Goal: Obtain resource: Download file/media

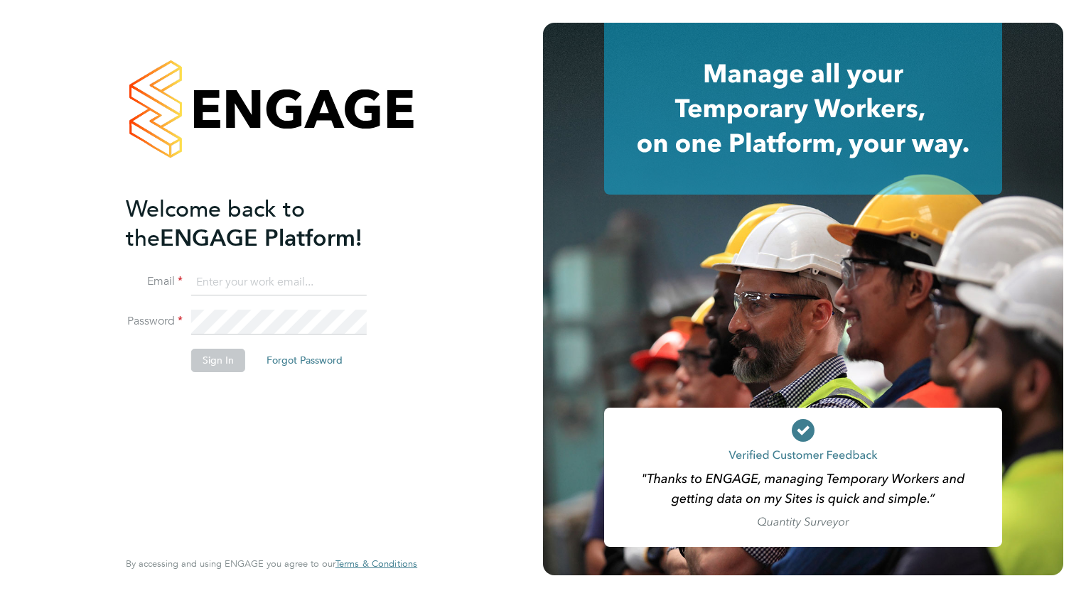
type input "colin.earp@ganymedesolutions.co.uk"
click at [301, 308] on li "Email colin.earp@ganymedesolutions.co.uk" at bounding box center [264, 290] width 277 height 40
click at [199, 362] on button "Sign In" at bounding box center [218, 360] width 54 height 23
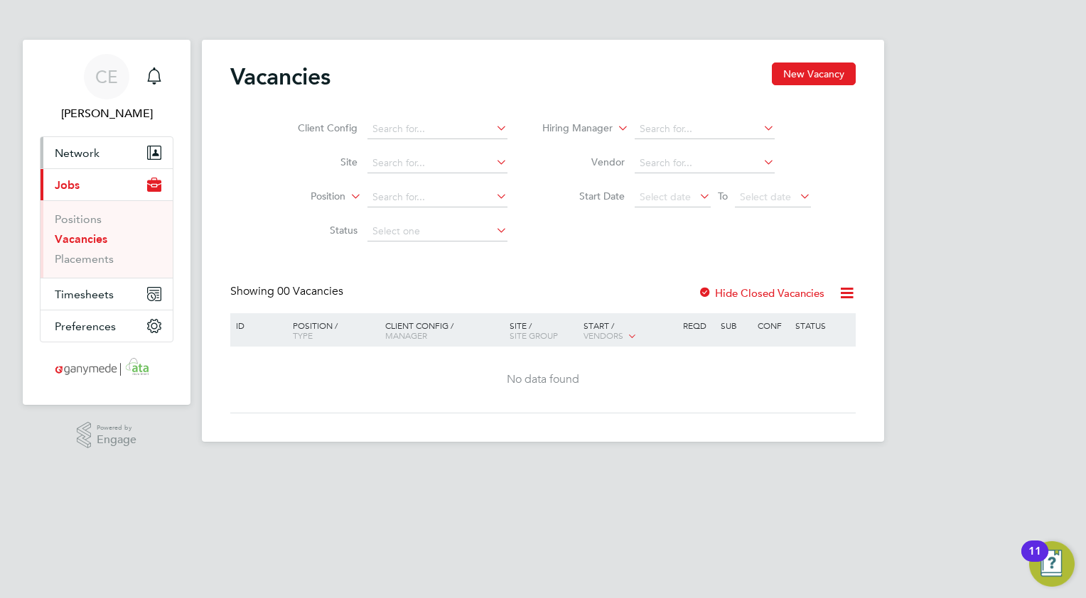
click at [85, 155] on span "Network" at bounding box center [77, 153] width 45 height 14
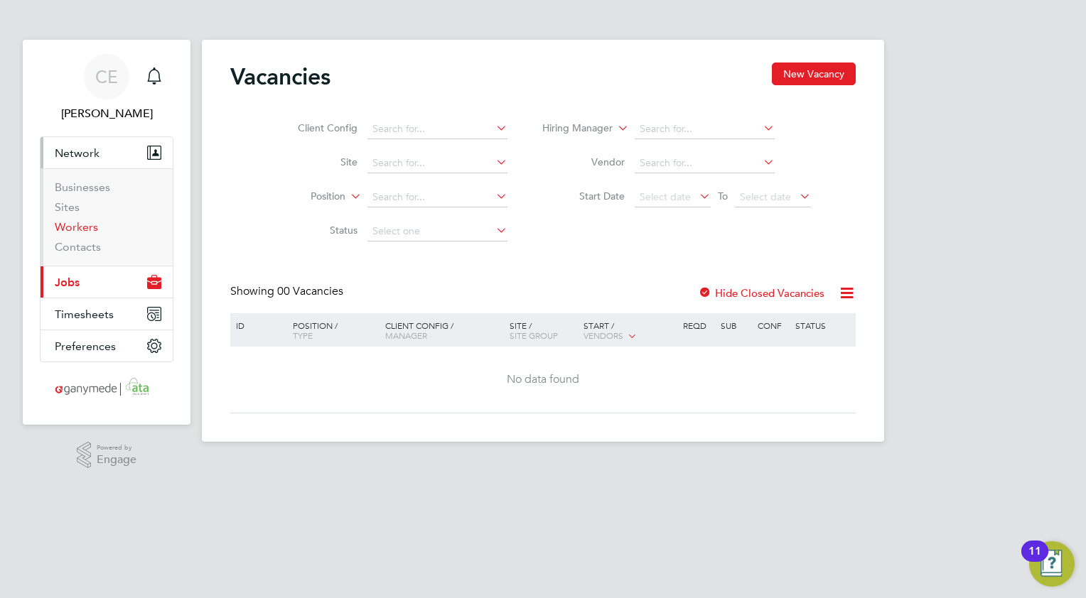
click at [65, 230] on link "Workers" at bounding box center [76, 227] width 43 height 14
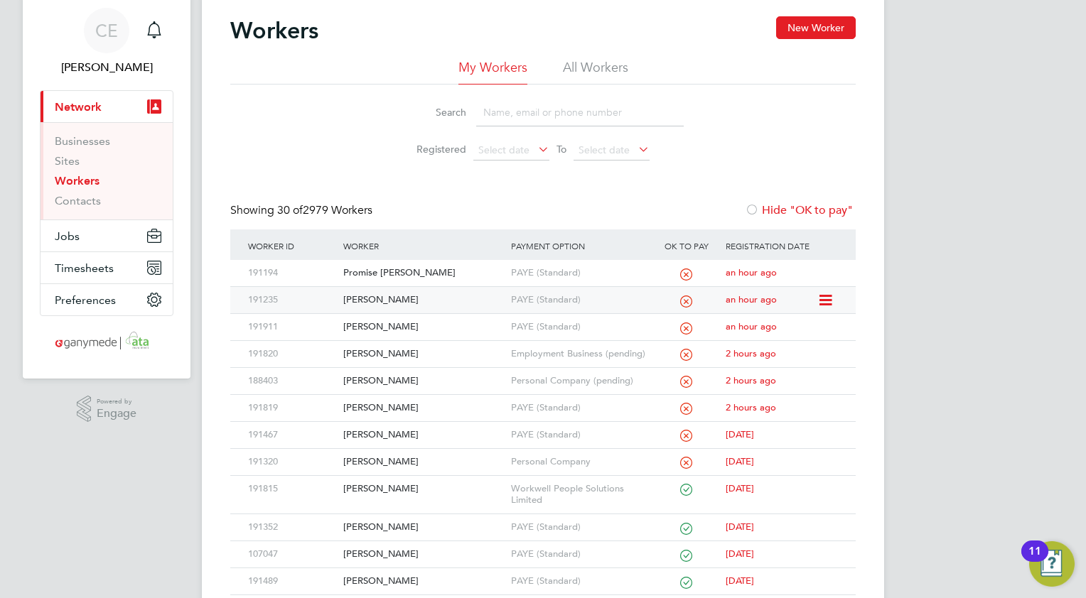
scroll to position [71, 0]
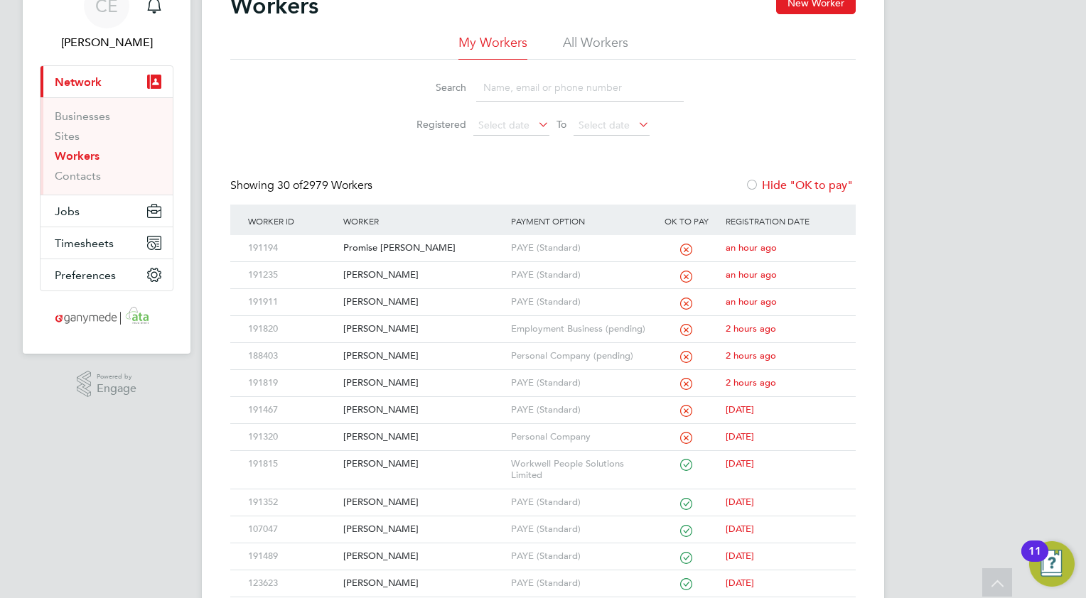
click at [512, 90] on input at bounding box center [580, 88] width 208 height 28
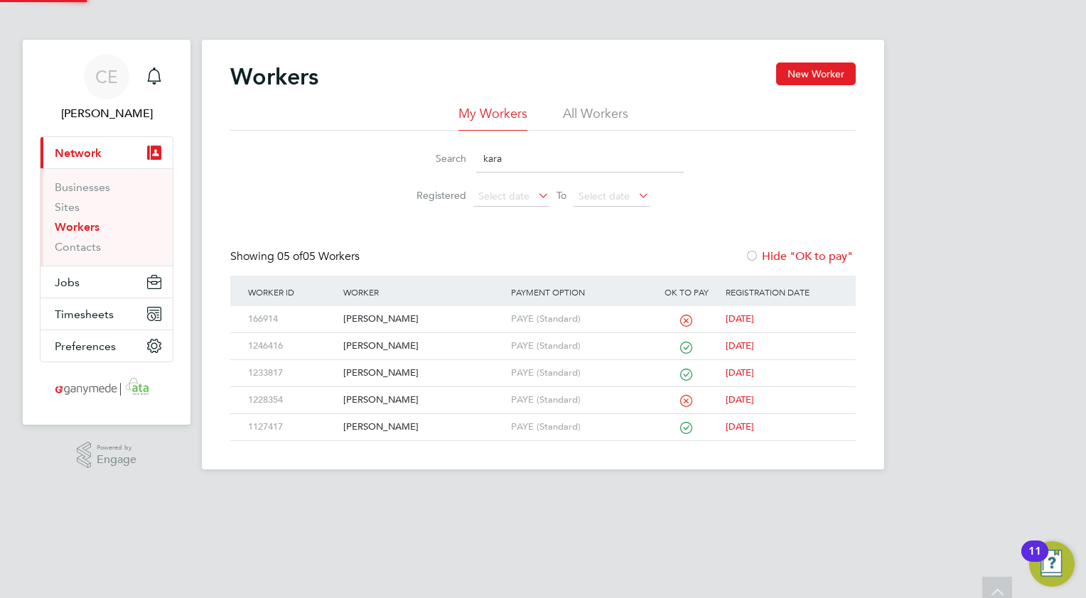
scroll to position [0, 0]
type input "kara"
click at [378, 322] on div "[PERSON_NAME]" at bounding box center [423, 319] width 167 height 26
click at [360, 319] on div "[PERSON_NAME]" at bounding box center [423, 319] width 167 height 26
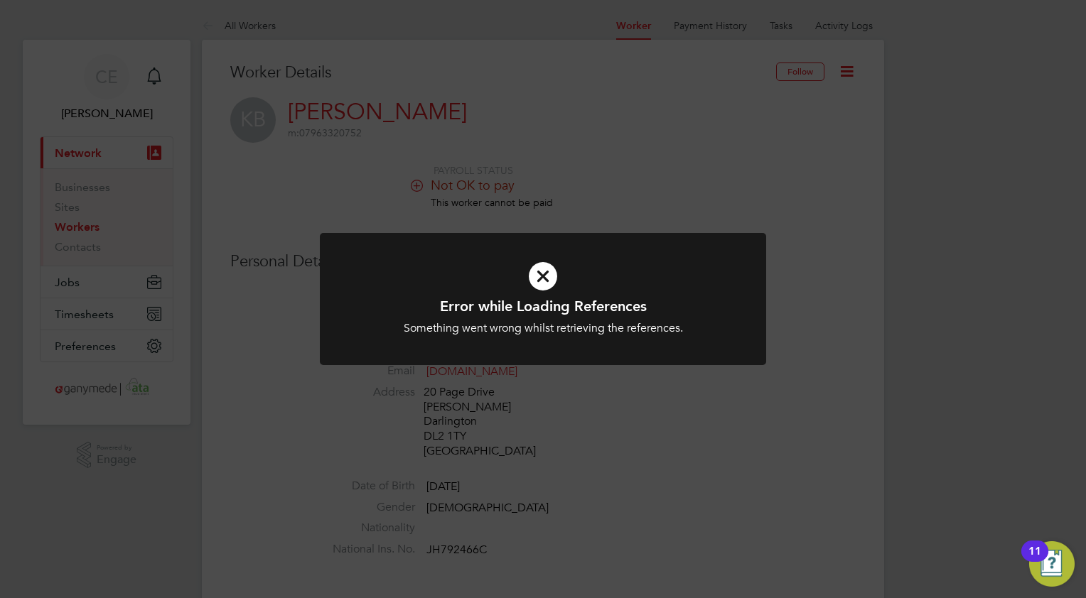
click at [542, 273] on icon at bounding box center [543, 276] width 370 height 55
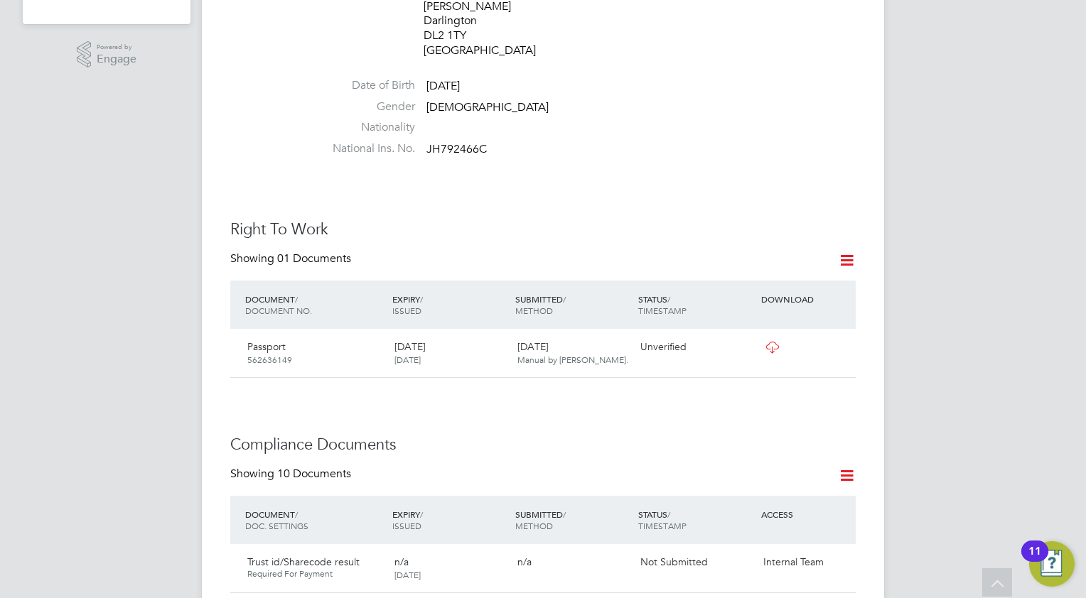
scroll to position [426, 0]
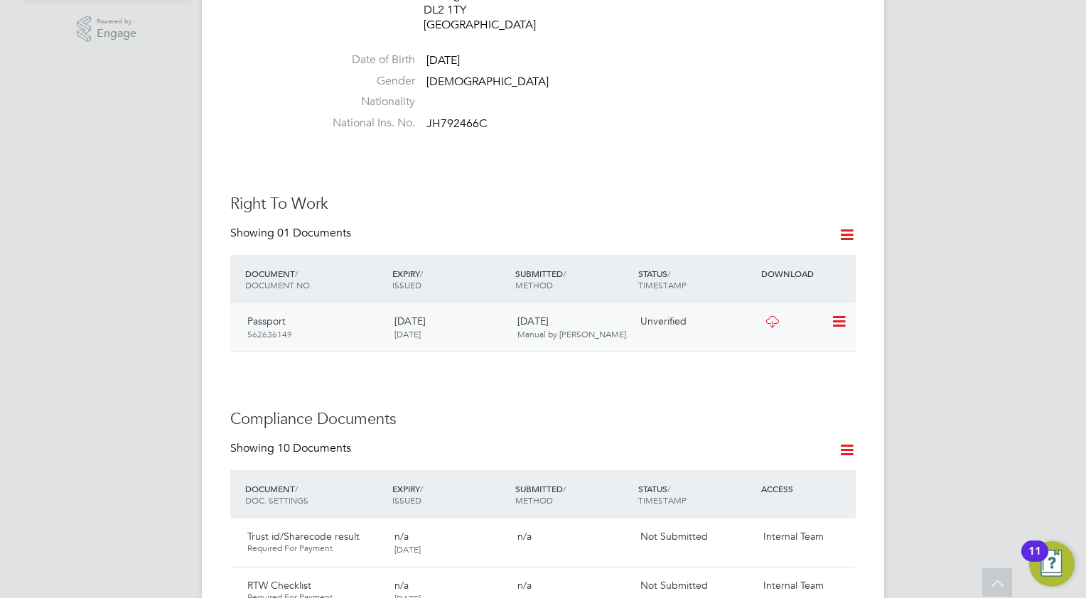
click at [775, 316] on icon at bounding box center [772, 321] width 18 height 11
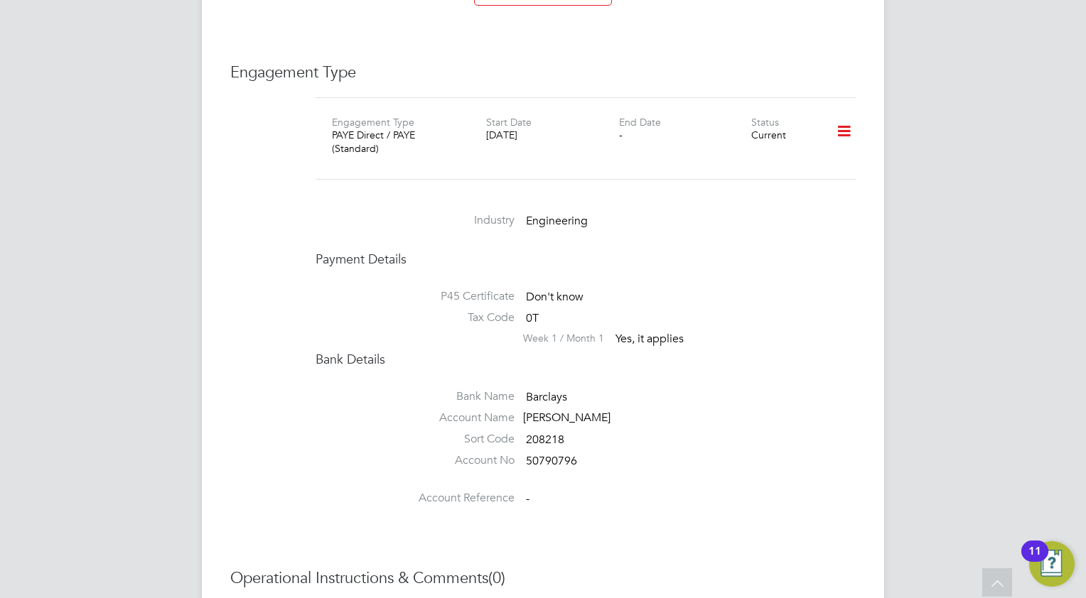
scroll to position [1419, 0]
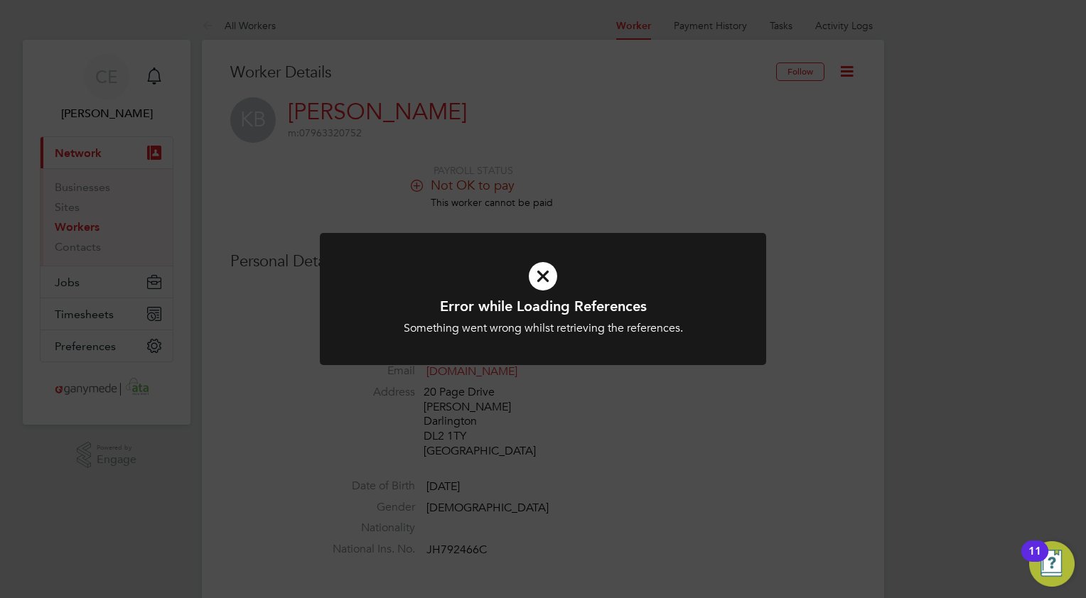
click at [551, 274] on icon at bounding box center [543, 276] width 370 height 55
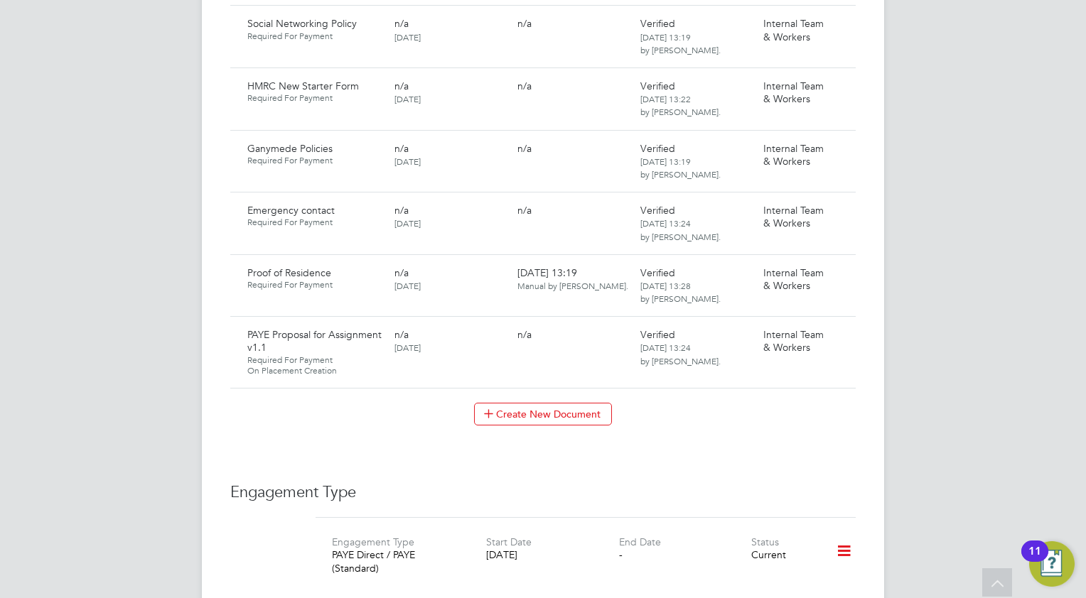
scroll to position [1137, 0]
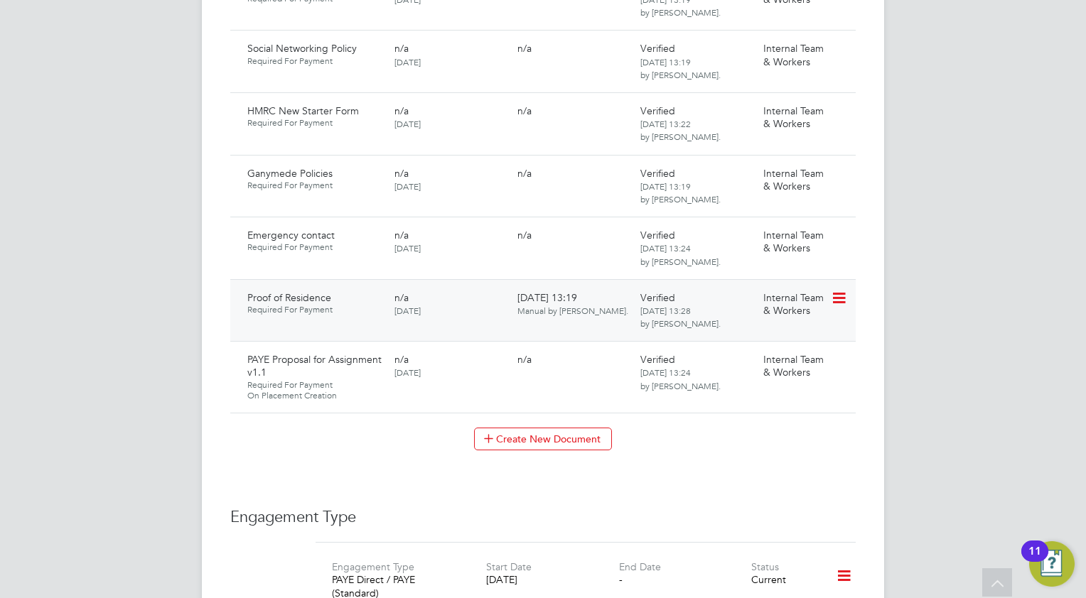
click at [839, 290] on icon at bounding box center [838, 298] width 14 height 17
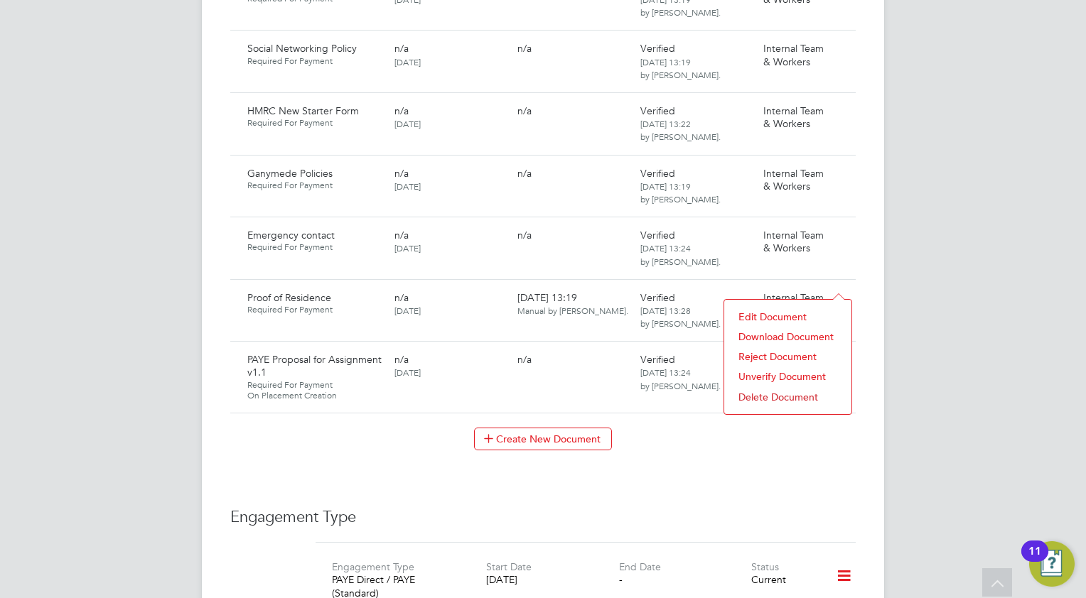
click at [753, 335] on li "Download Document" at bounding box center [787, 337] width 113 height 20
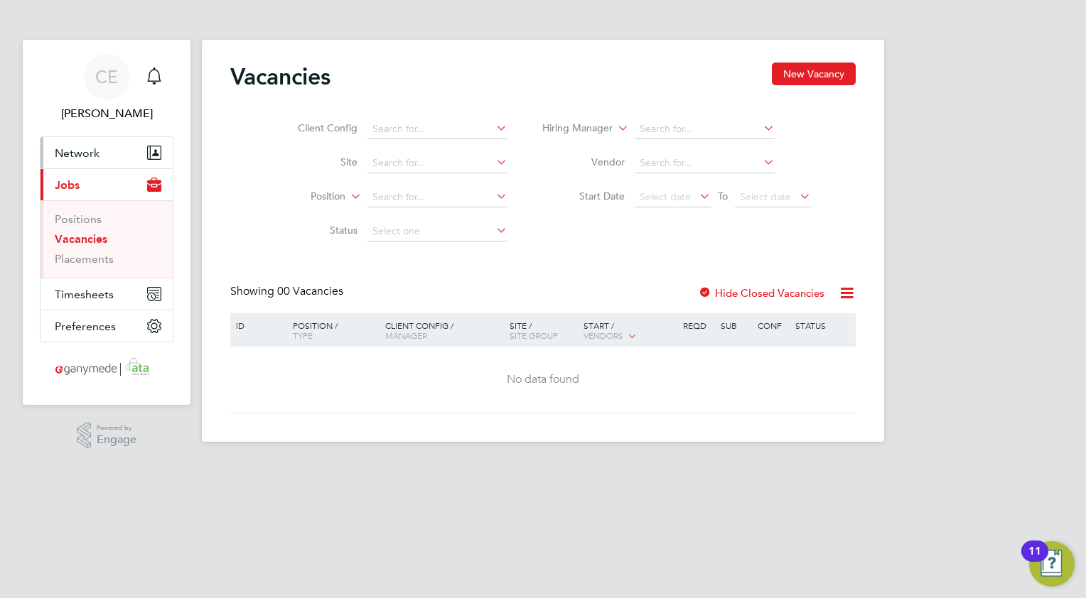
click at [55, 158] on span "Network" at bounding box center [77, 153] width 45 height 14
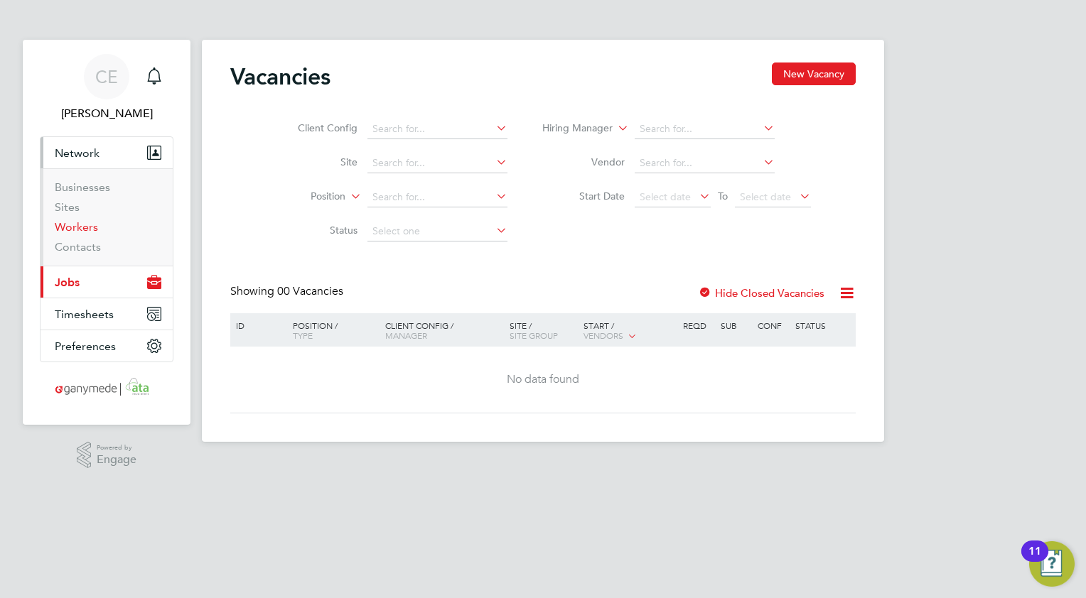
click at [72, 227] on link "Workers" at bounding box center [76, 227] width 43 height 14
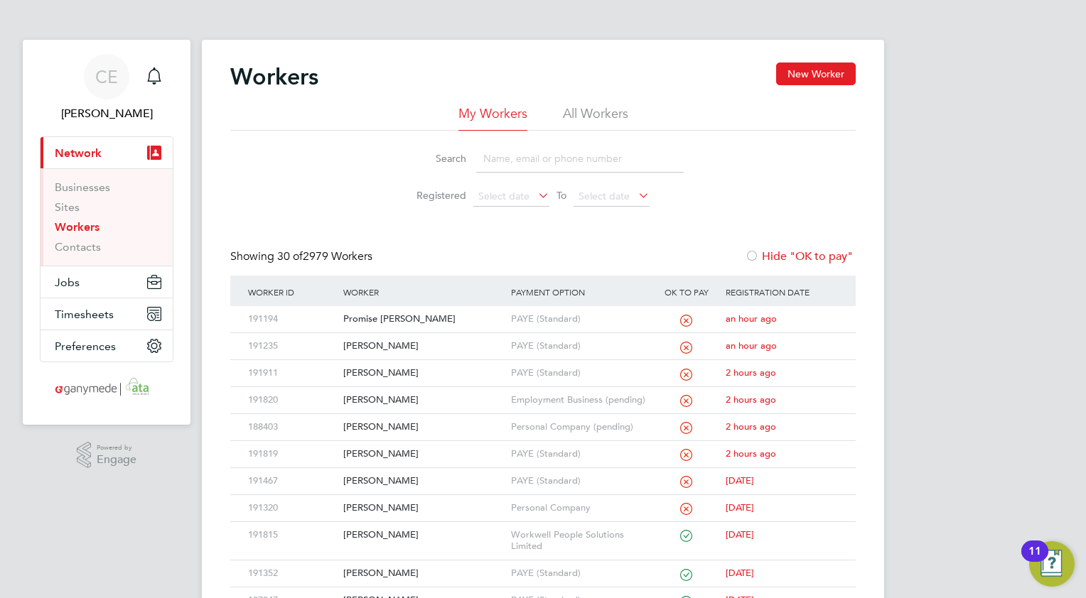
click at [500, 160] on input at bounding box center [580, 159] width 208 height 28
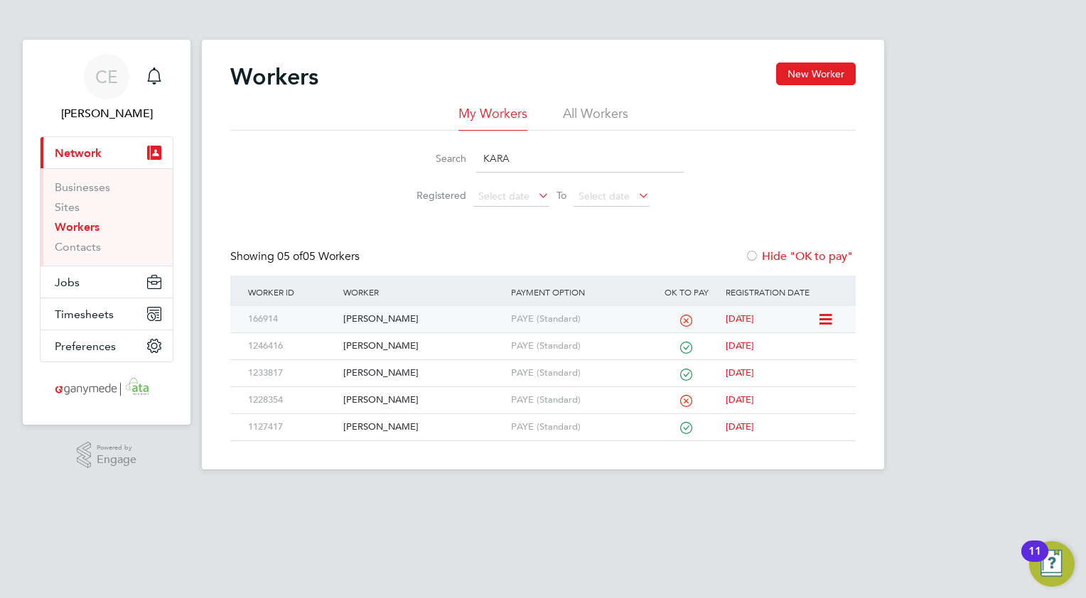
type input "KARA"
click at [391, 315] on div "[PERSON_NAME]" at bounding box center [423, 319] width 167 height 26
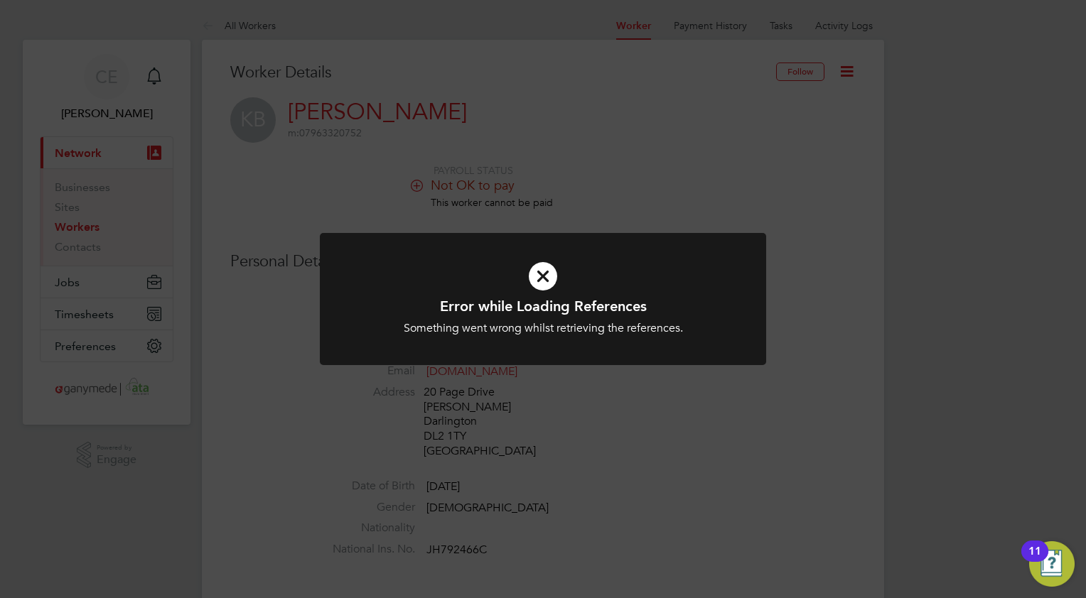
click at [538, 276] on icon at bounding box center [543, 276] width 370 height 55
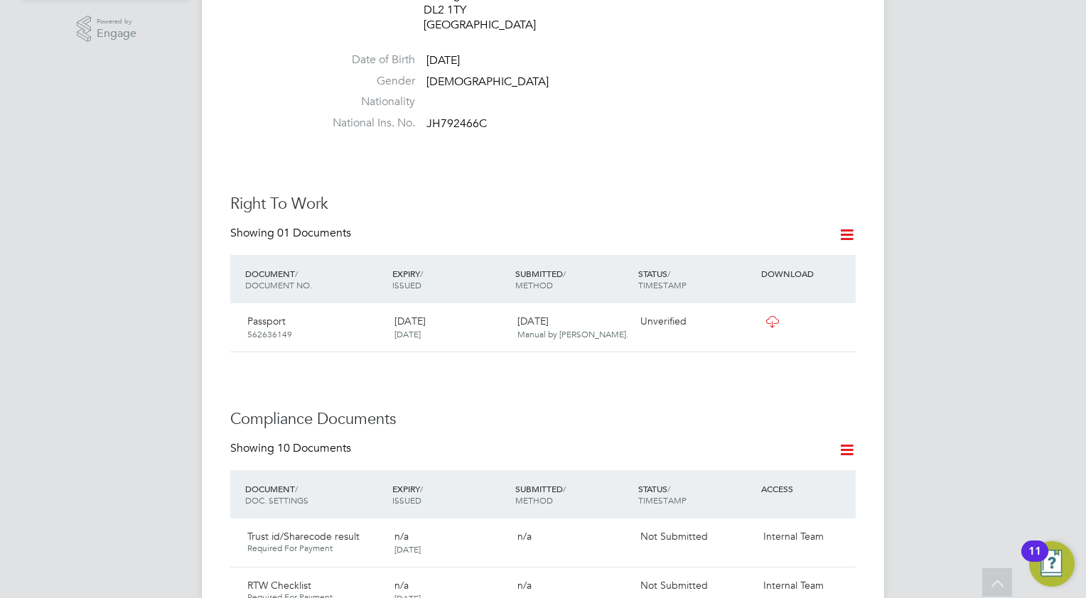
scroll to position [498, 0]
